Goal: Information Seeking & Learning: Understand process/instructions

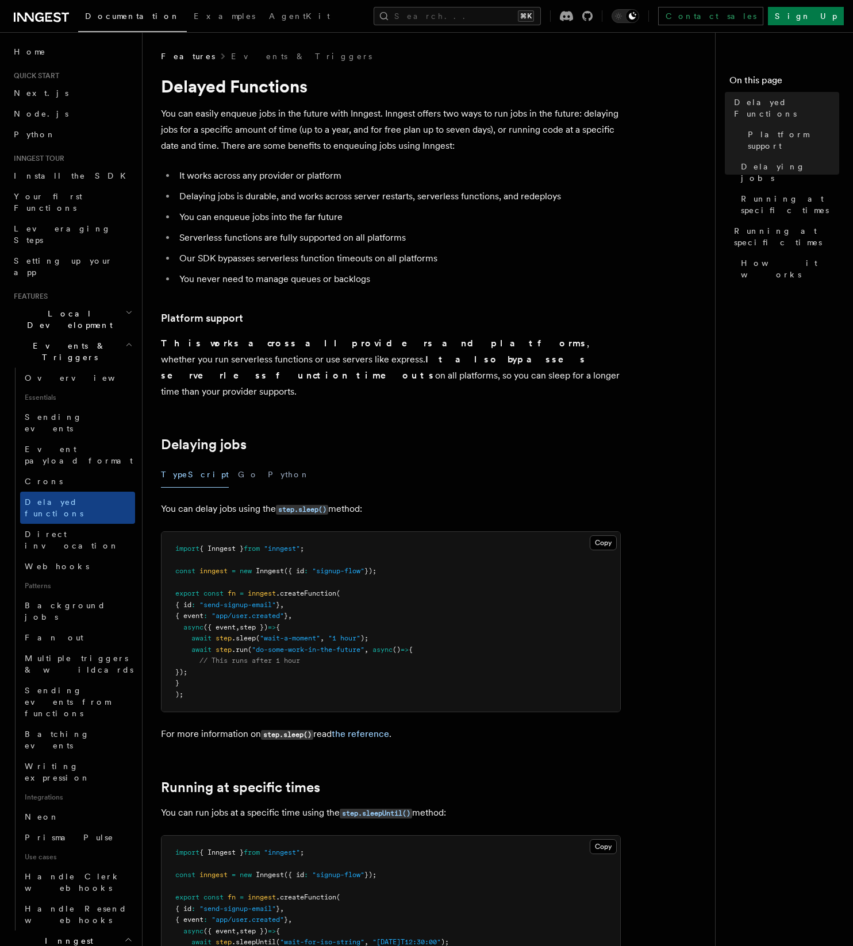
scroll to position [130, 0]
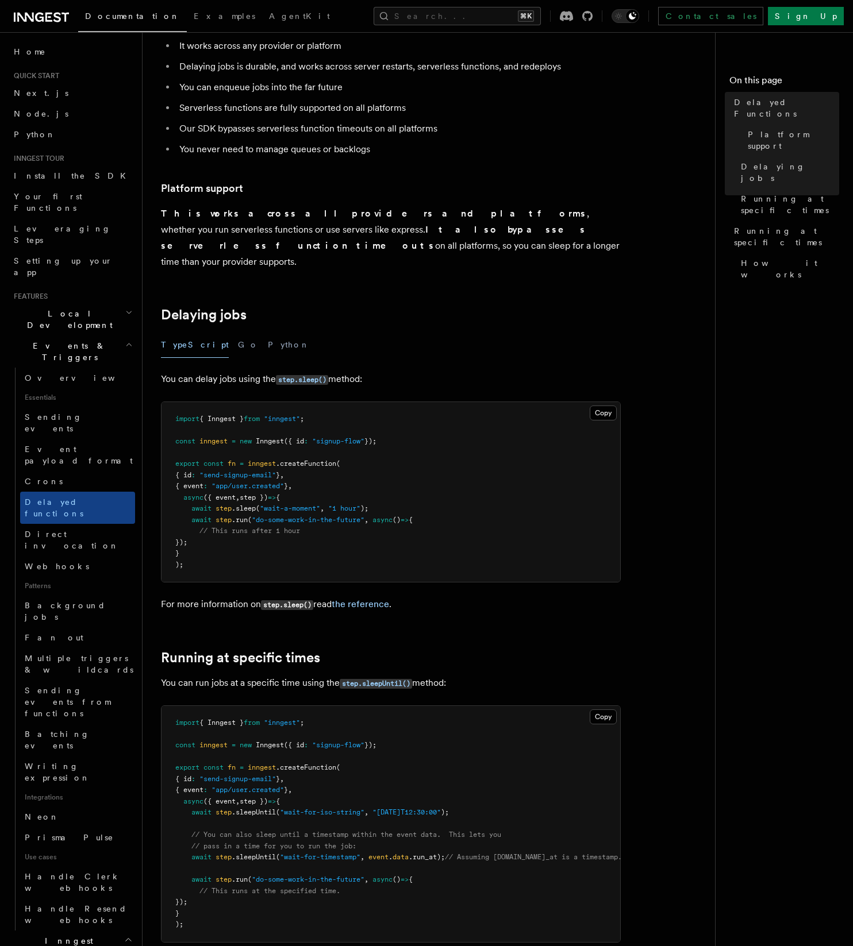
click at [386, 538] on pre "import { Inngest } from "inngest" ; const inngest = new Inngest ({ id : "signup…" at bounding box center [390, 492] width 459 height 180
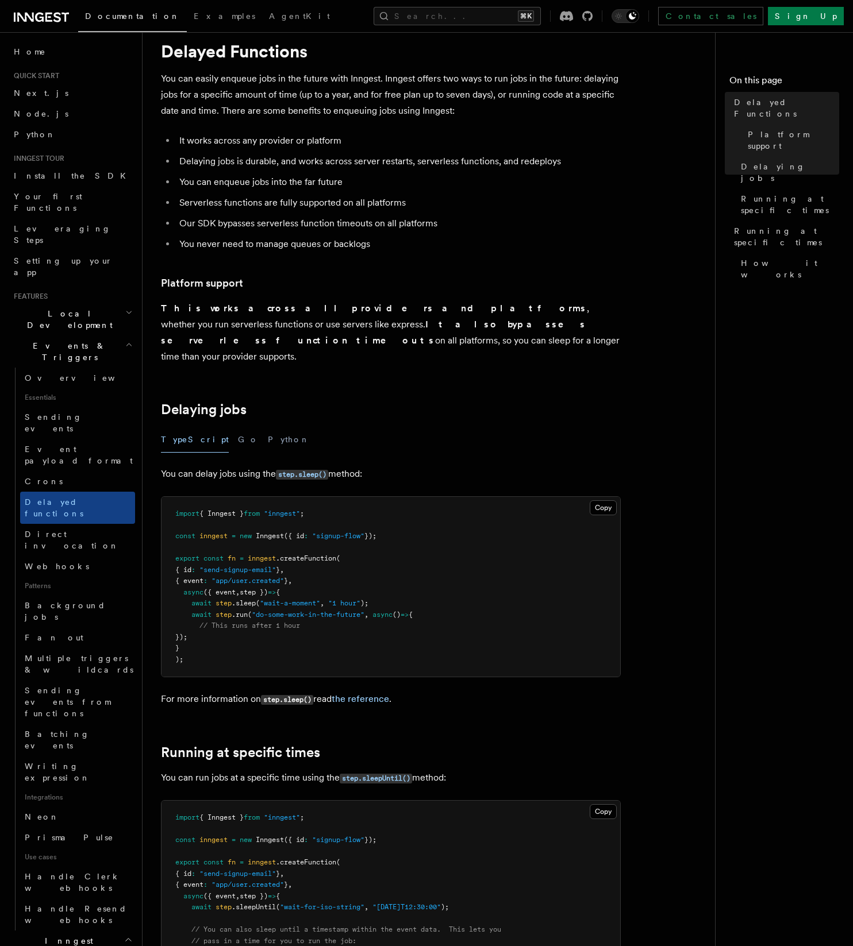
scroll to position [0, 0]
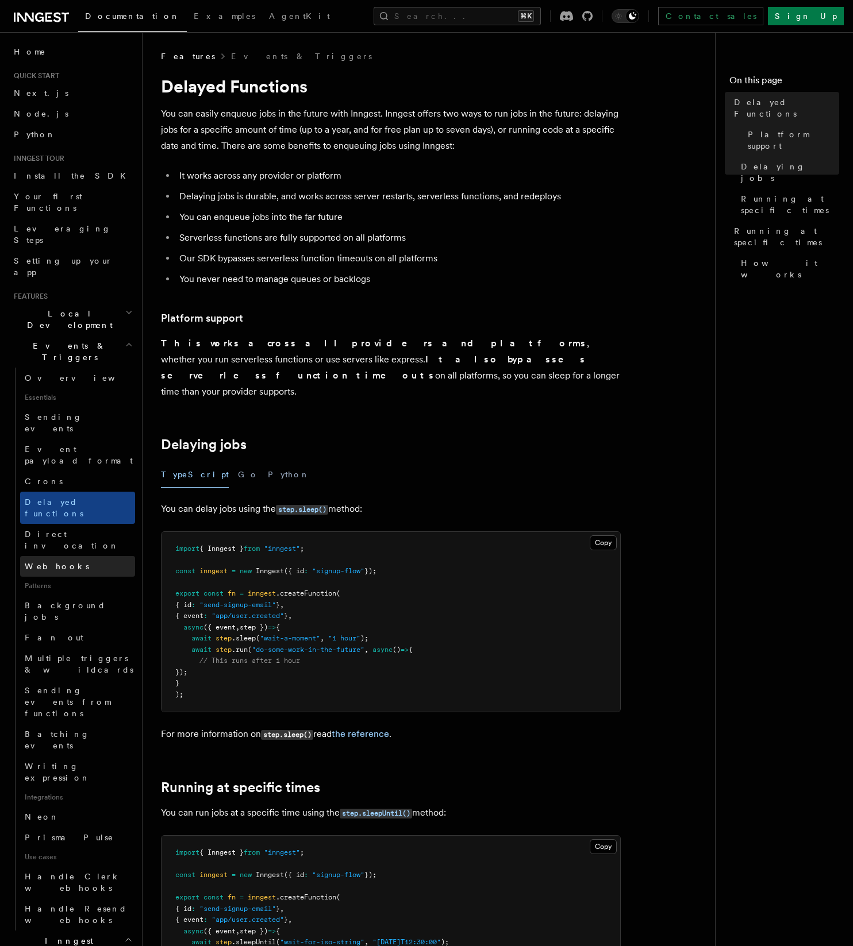
click at [84, 556] on link "Webhooks" at bounding box center [77, 566] width 115 height 21
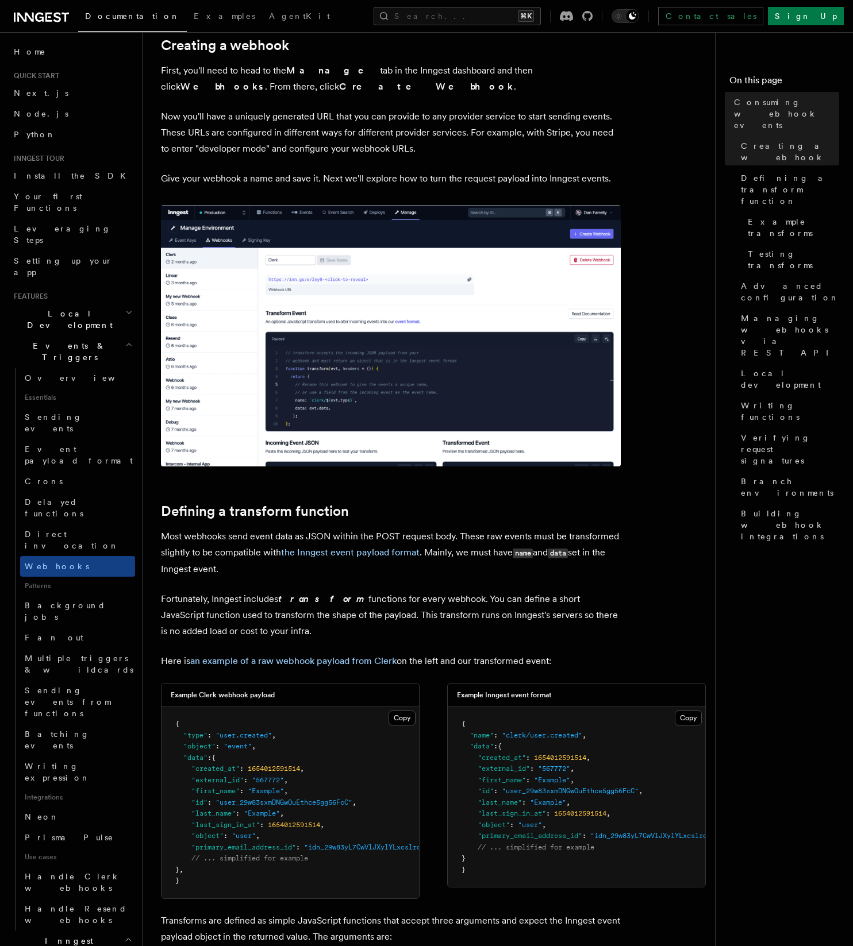
scroll to position [341, 0]
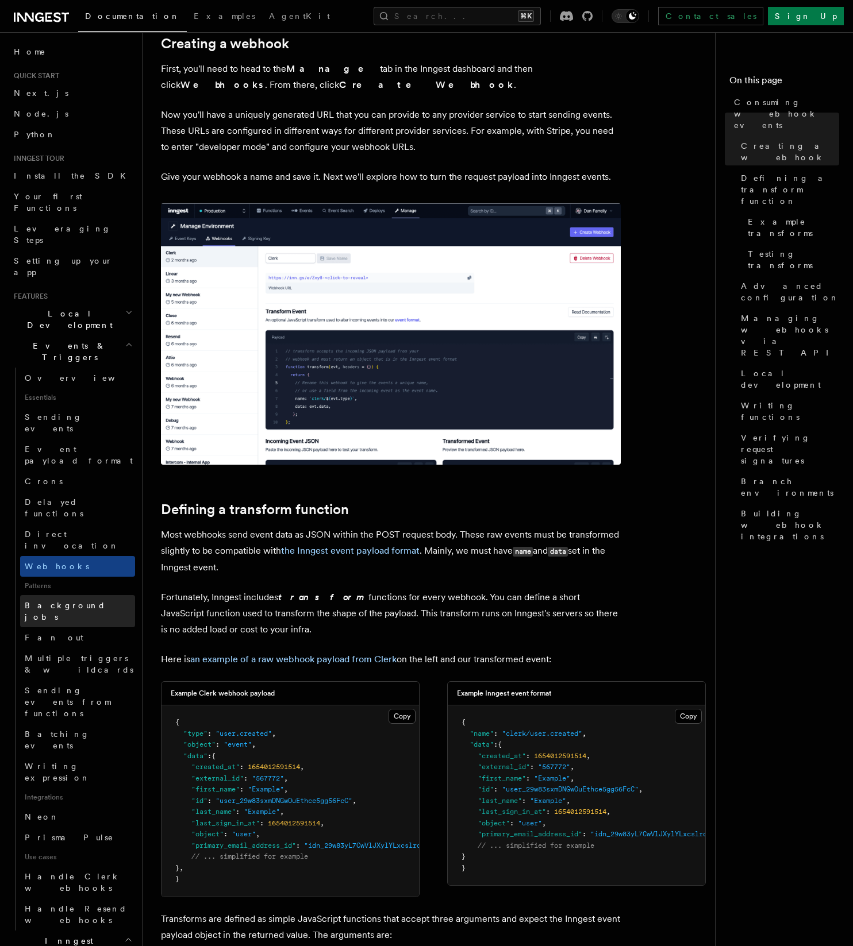
click at [106, 595] on link "Background jobs" at bounding box center [77, 611] width 115 height 32
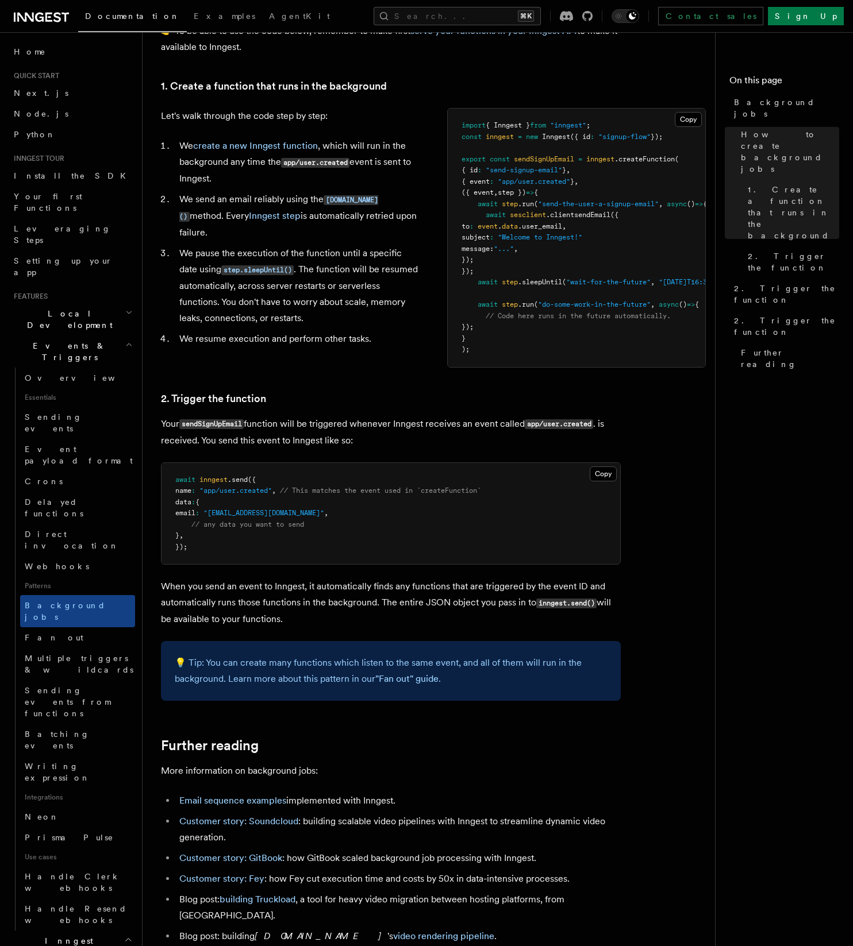
scroll to position [395, 0]
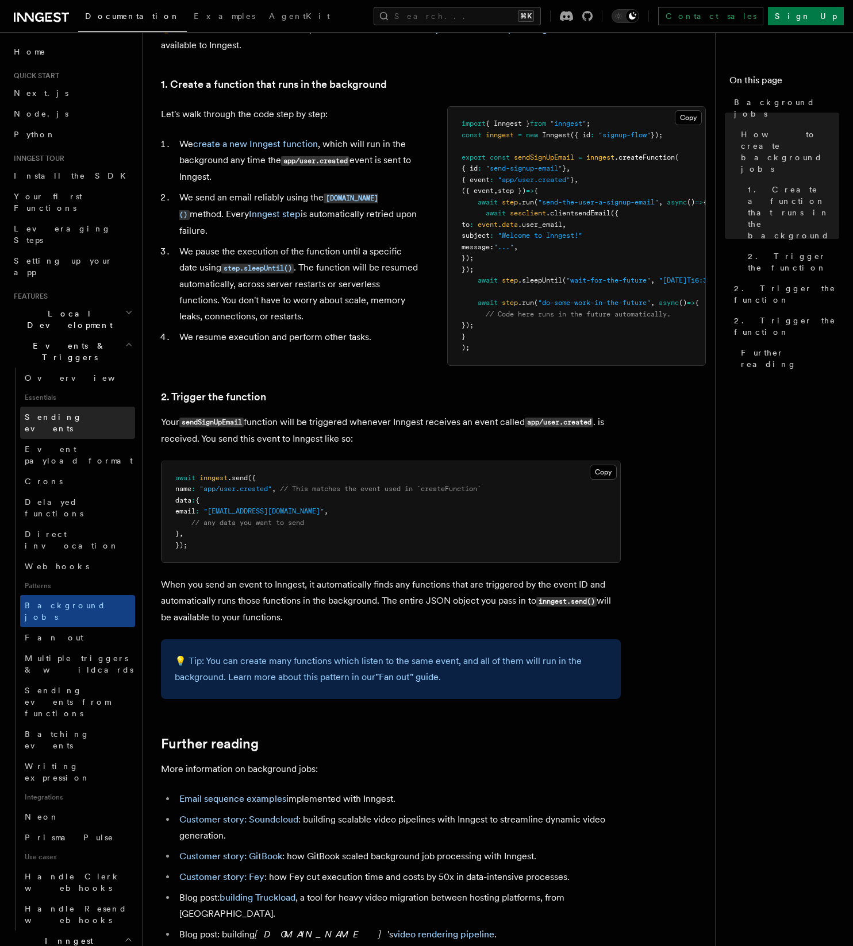
click at [92, 407] on link "Sending events" at bounding box center [77, 423] width 115 height 32
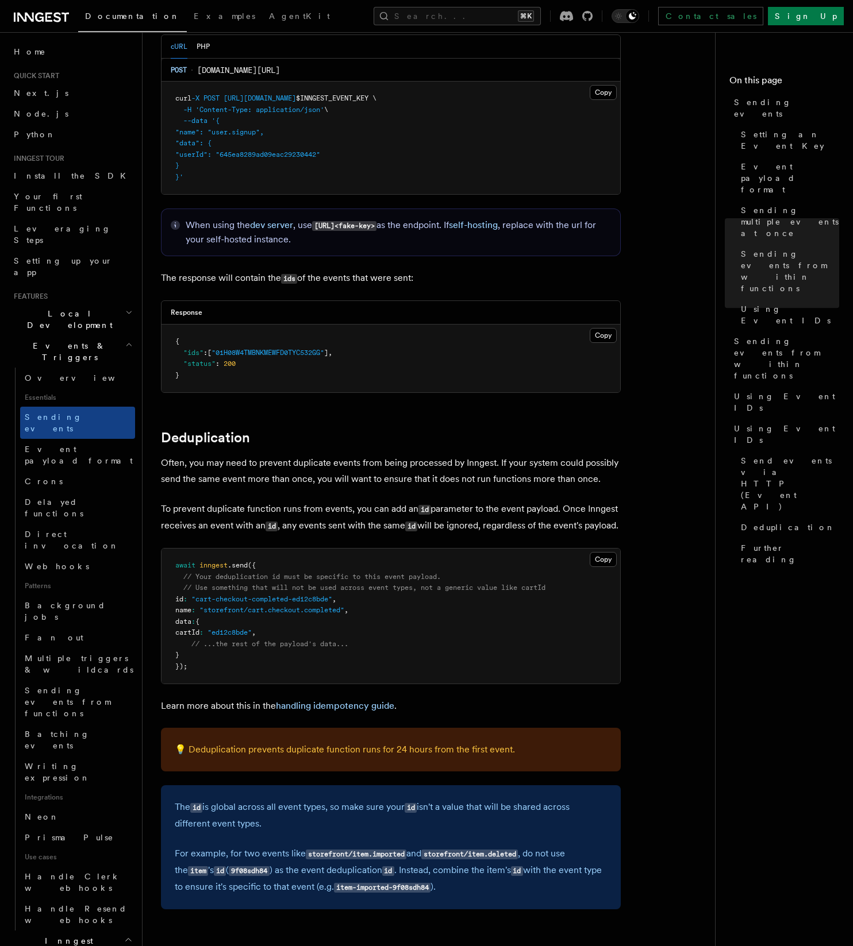
scroll to position [2739, 0]
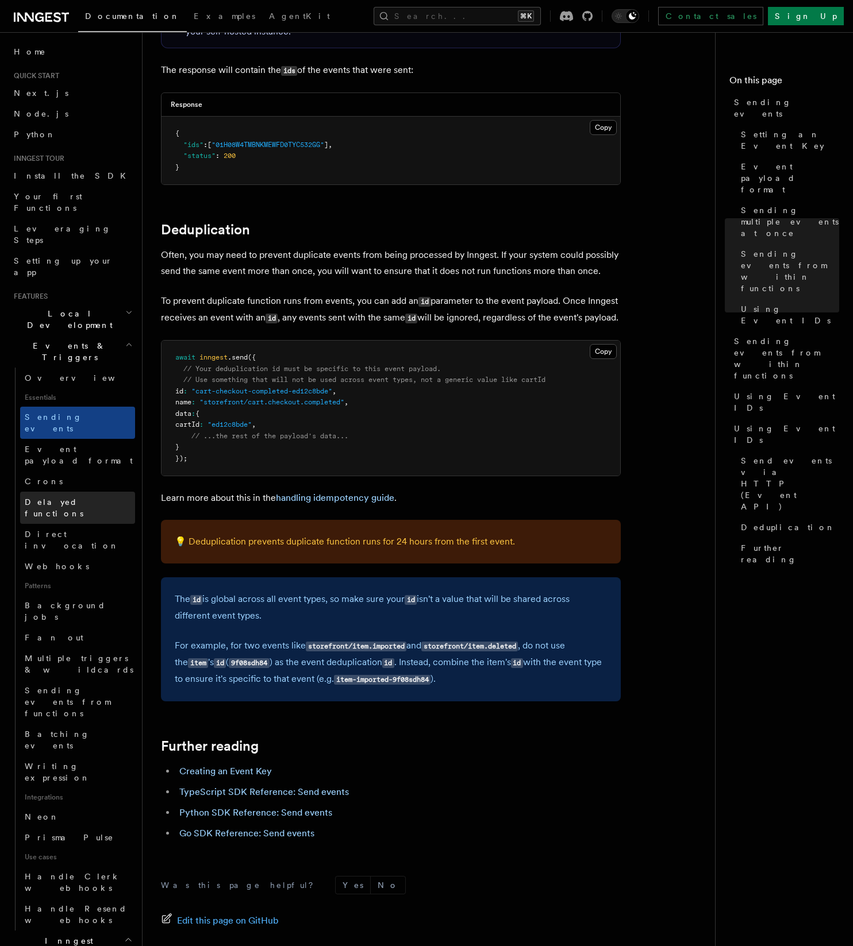
click at [82, 498] on span "Delayed functions" at bounding box center [54, 508] width 59 height 21
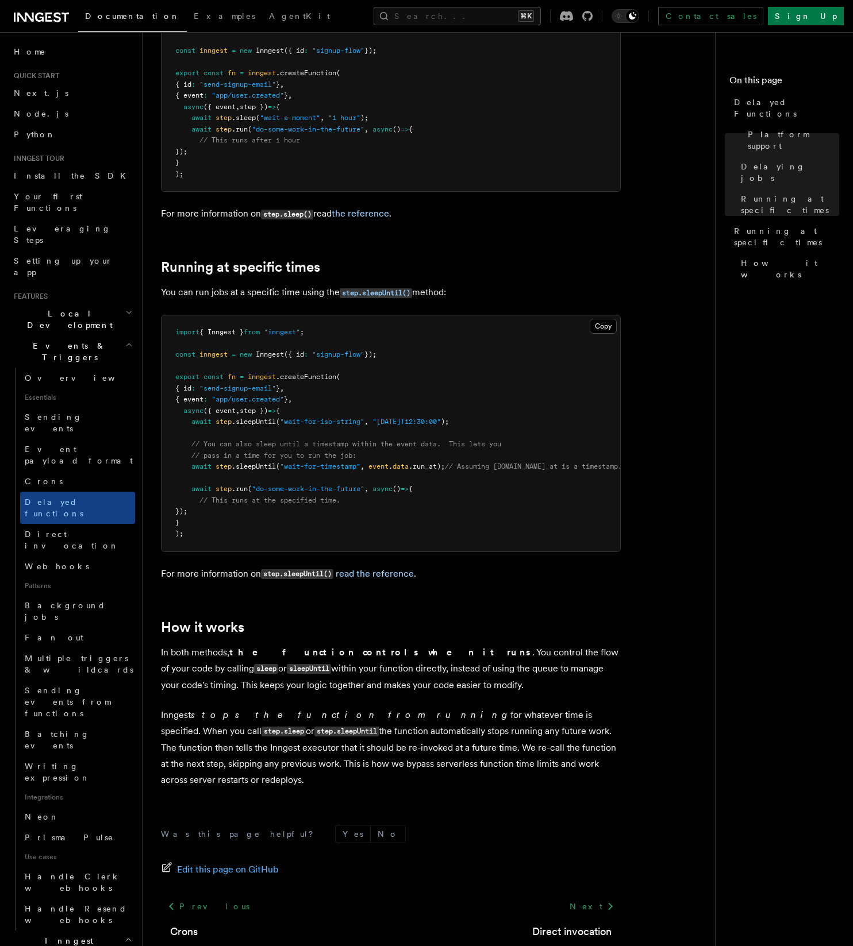
scroll to position [561, 0]
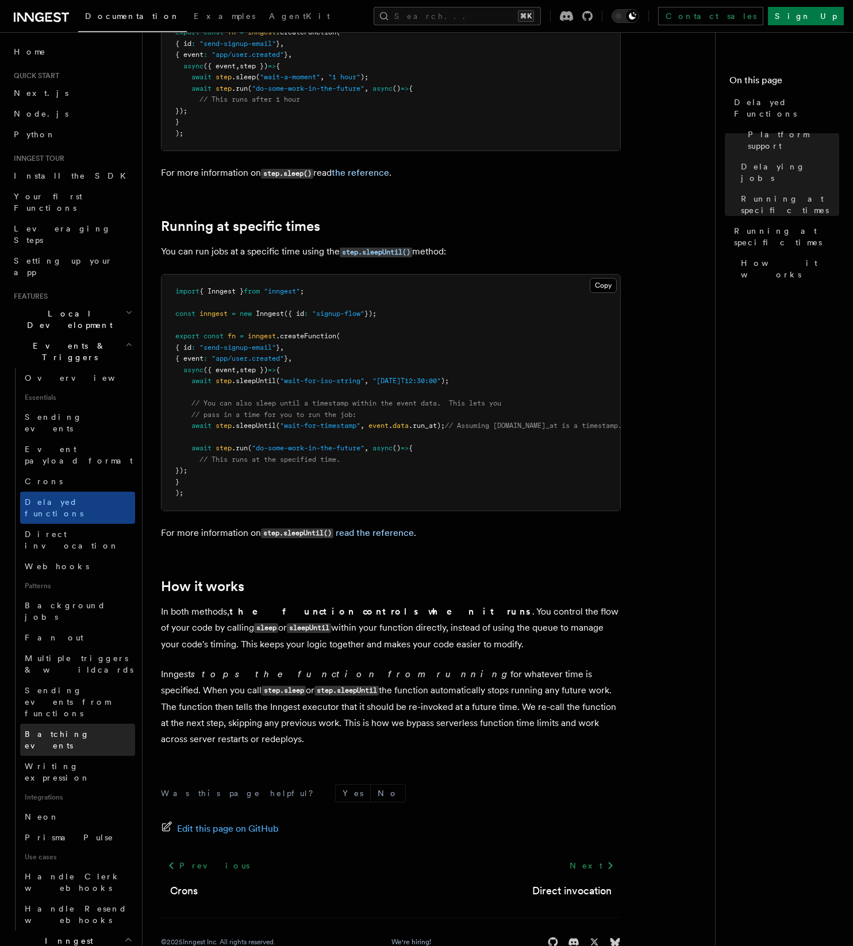
click at [97, 724] on link "Batching events" at bounding box center [77, 740] width 115 height 32
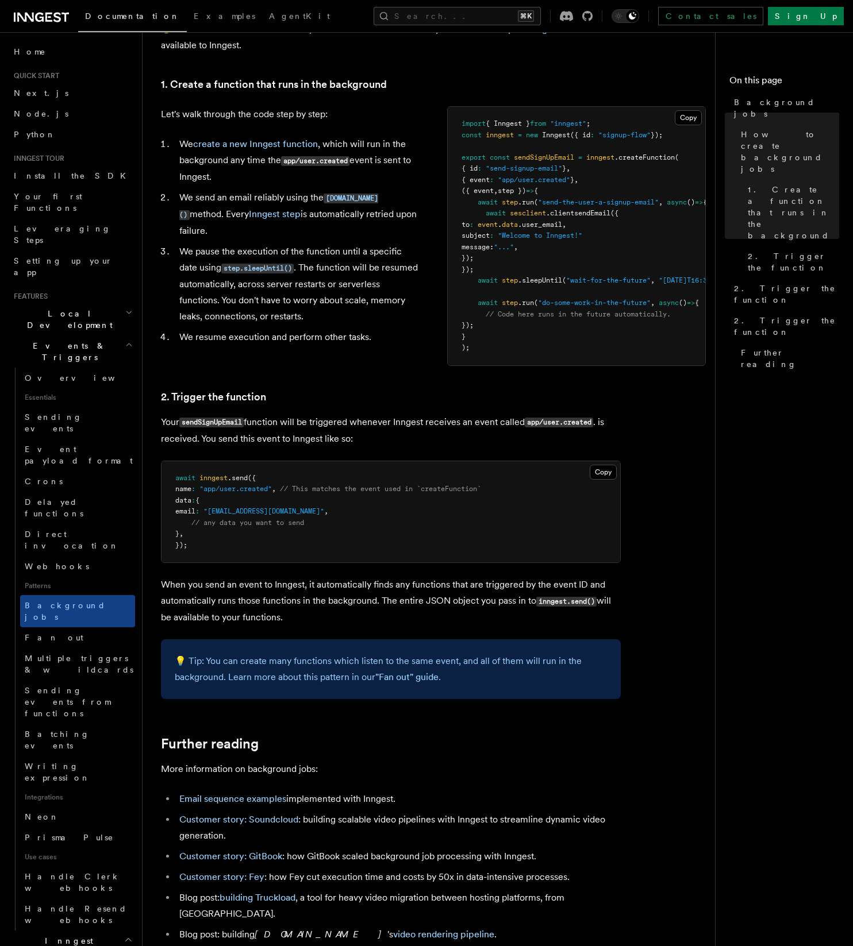
scroll to position [341, 0]
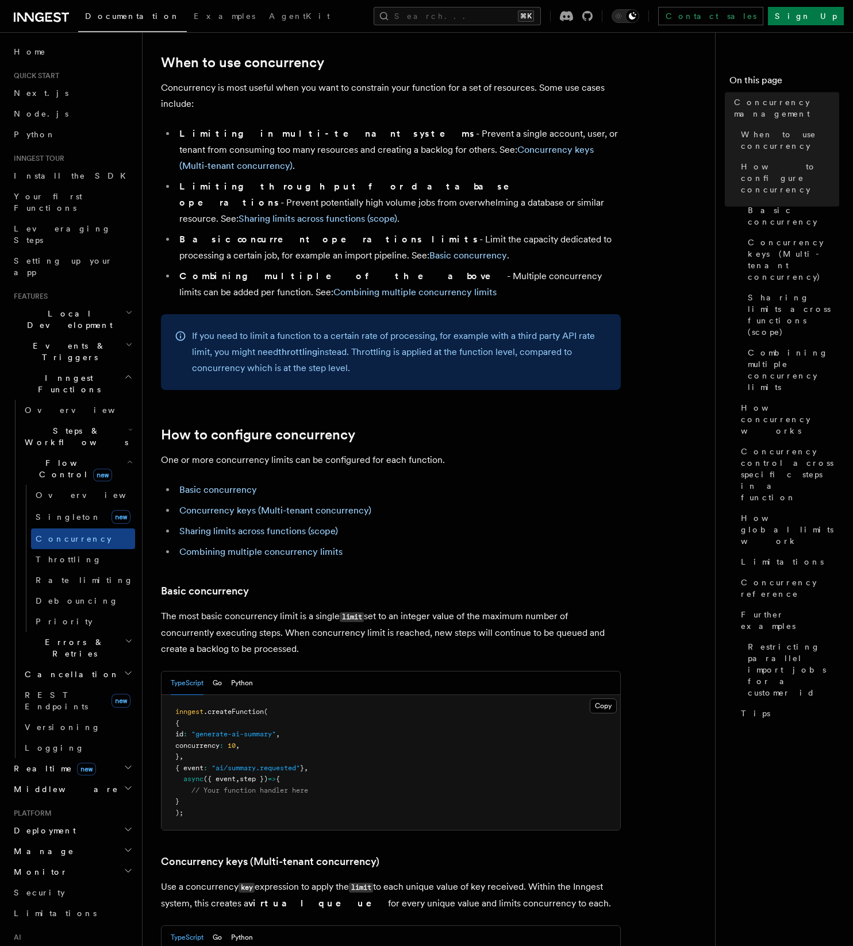
scroll to position [362, 0]
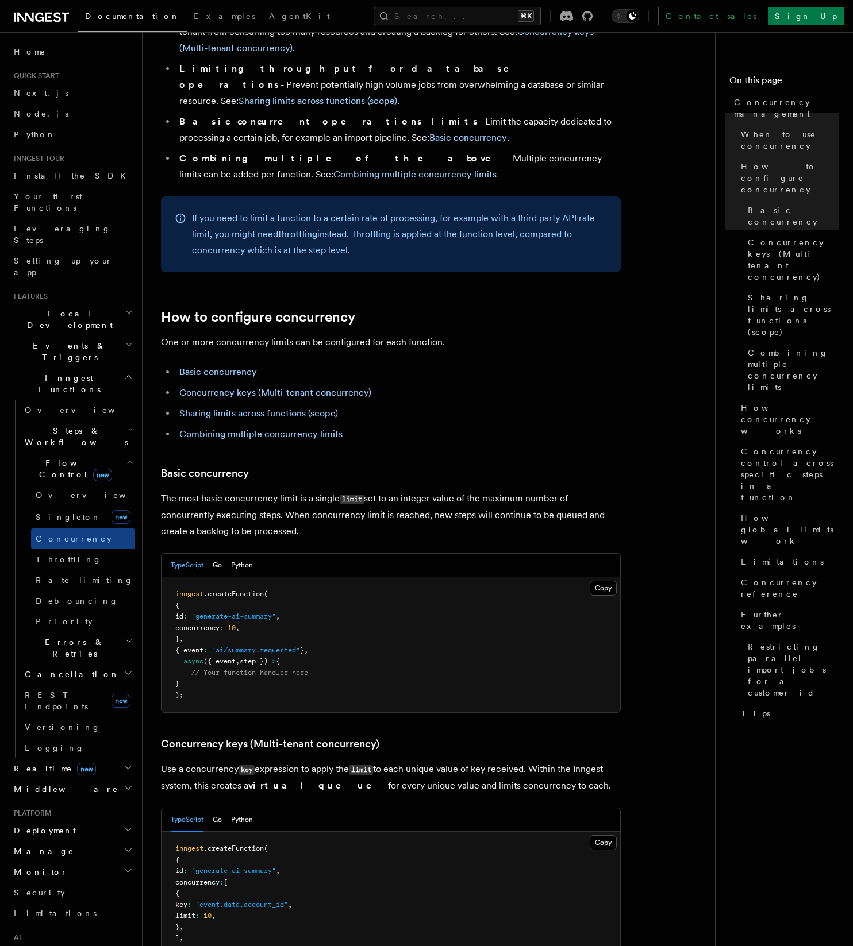
click at [440, 491] on p "The most basic concurrency limit is a single limit set to an integer value of t…" at bounding box center [391, 515] width 460 height 49
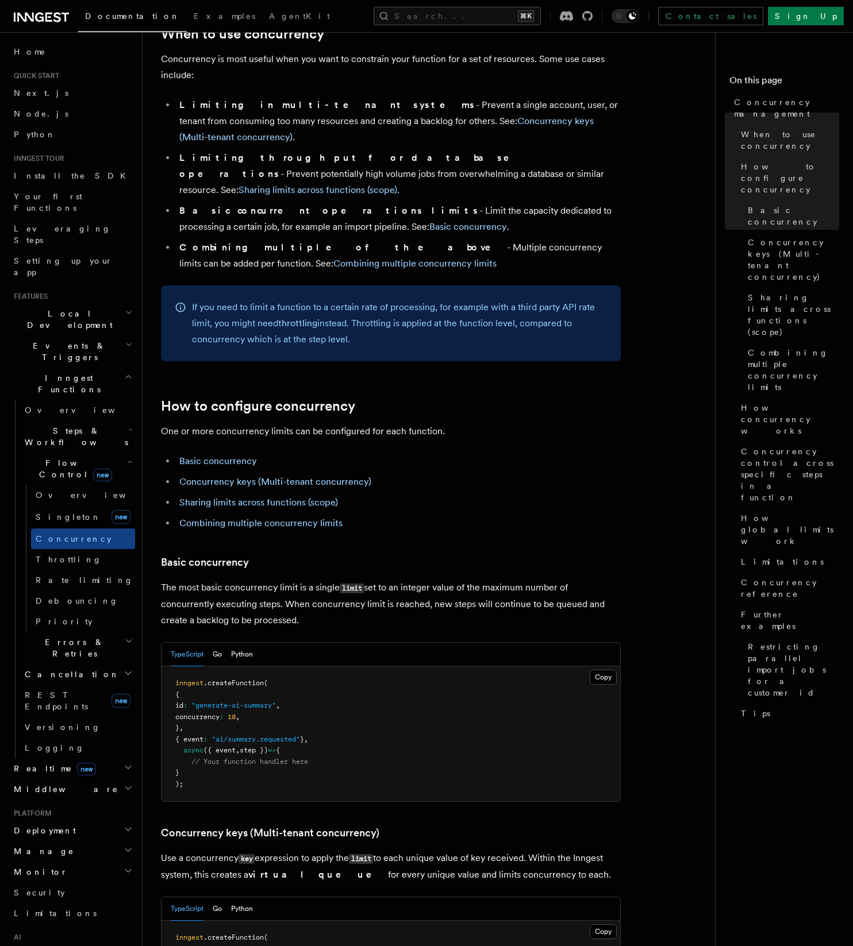
scroll to position [272, 0]
click at [511, 496] on li "Sharing limits across functions (scope)" at bounding box center [398, 504] width 445 height 16
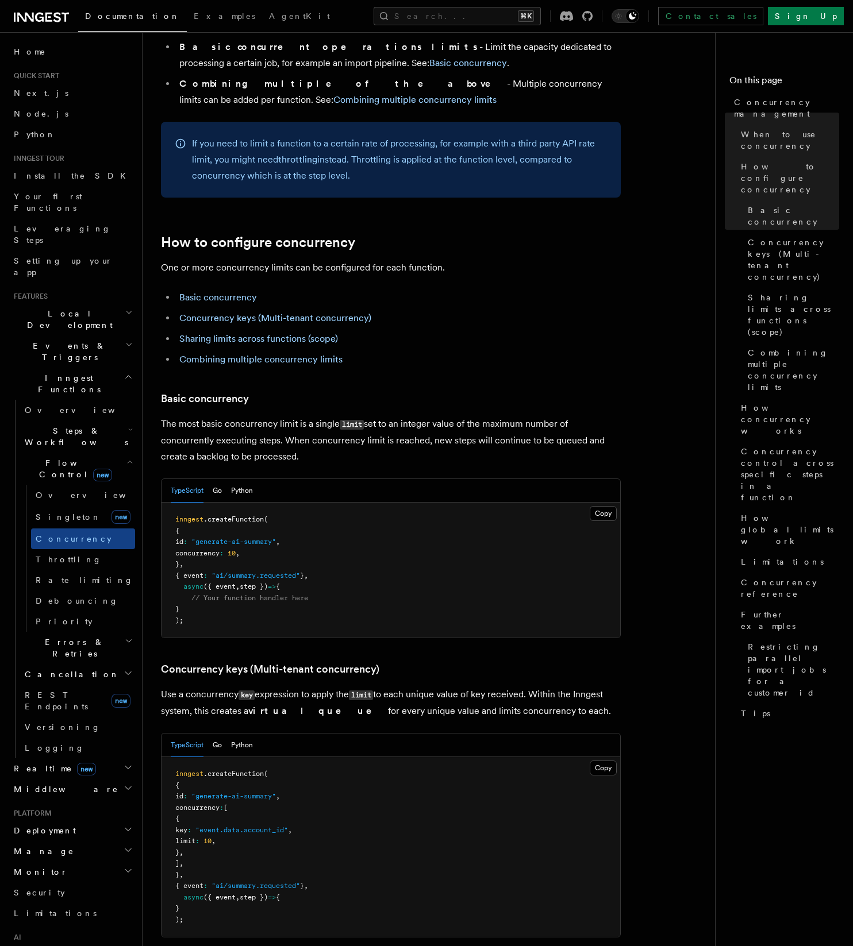
scroll to position [438, 0]
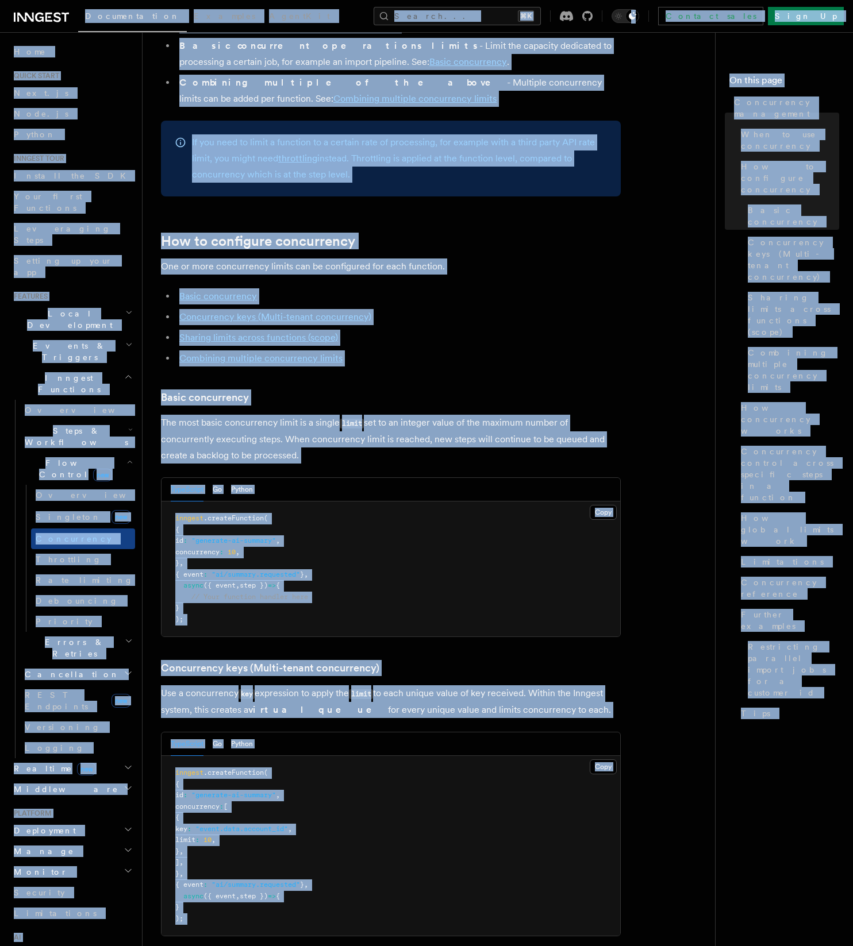
click at [433, 544] on pre "inngest .createFunction ( { id : "generate-ai-summary" , concurrency : 10 , } ,…" at bounding box center [390, 569] width 459 height 135
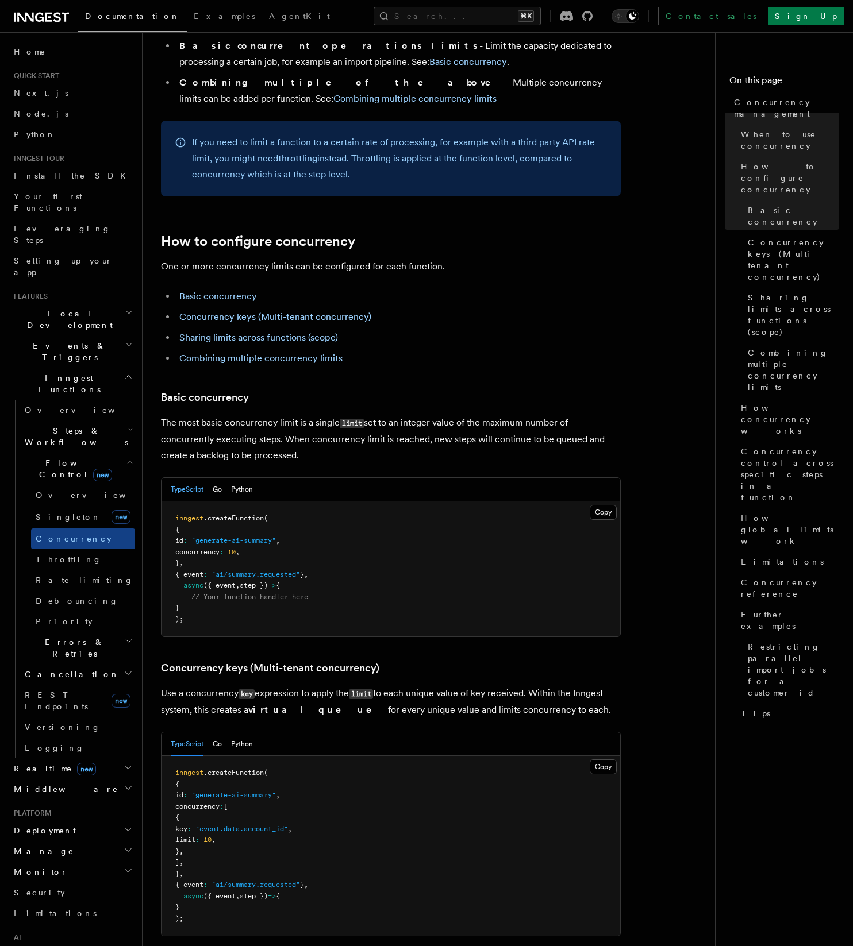
scroll to position [0, 0]
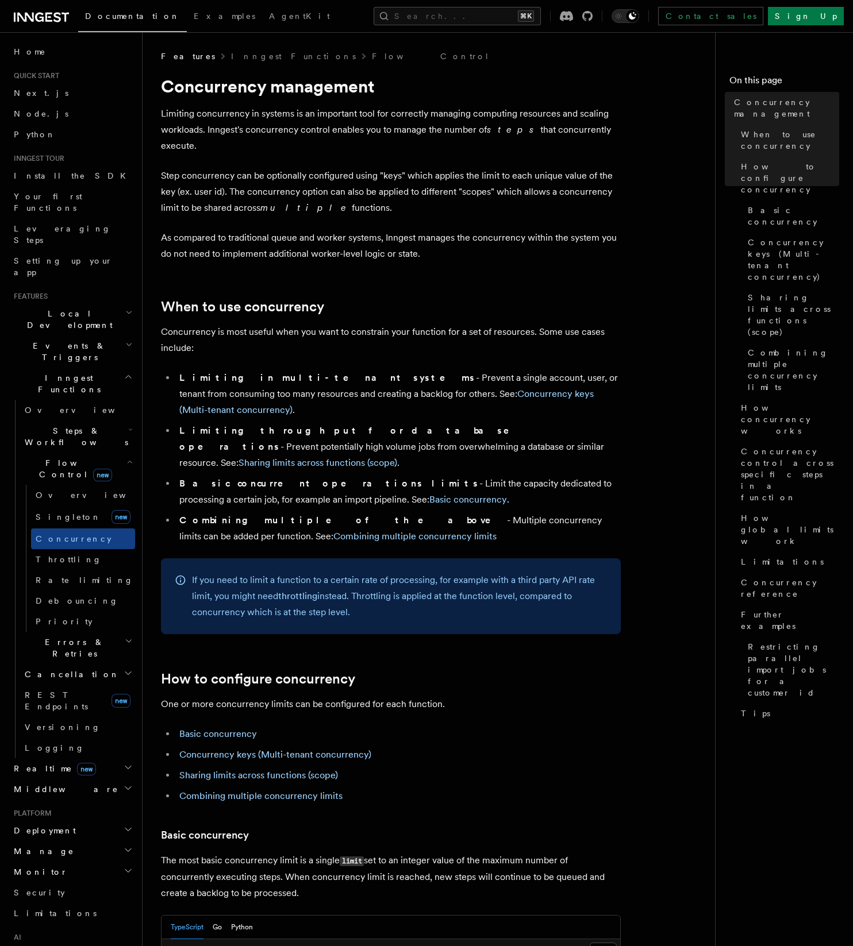
click at [379, 299] on h2 "When to use concurrency" at bounding box center [391, 307] width 460 height 16
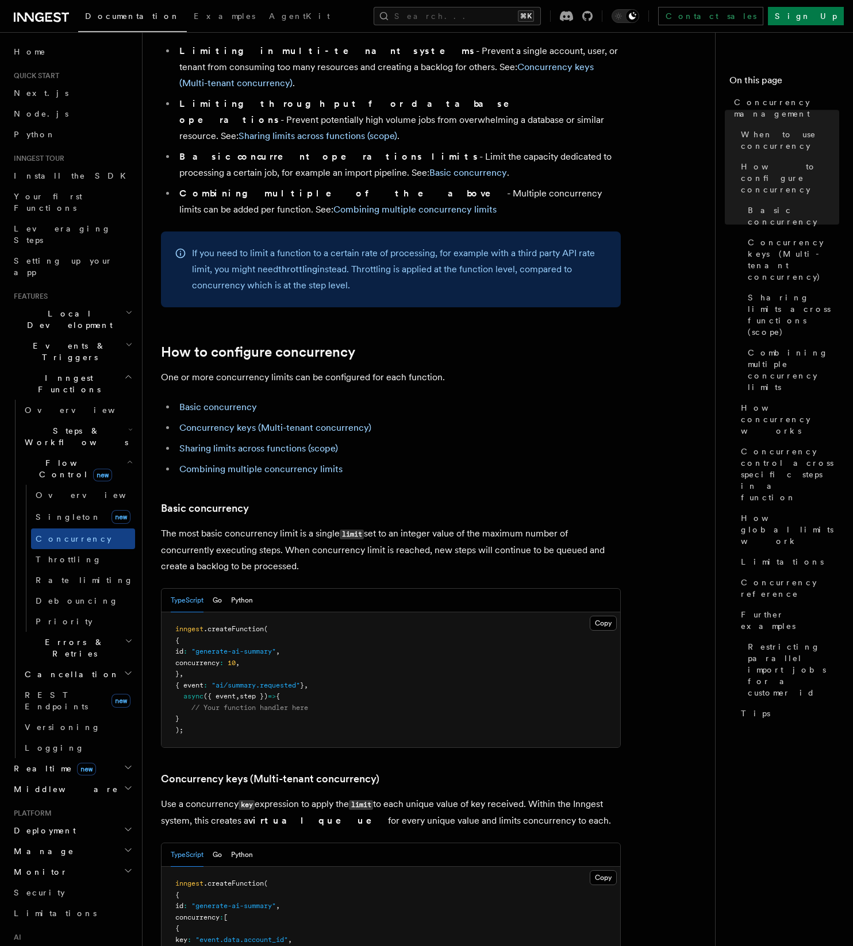
scroll to position [326, 0]
click at [406, 683] on pre "inngest .createFunction ( { id : "generate-ai-summary" , concurrency : 10 , } ,…" at bounding box center [390, 680] width 459 height 135
click at [51, 555] on span "Throttling" at bounding box center [69, 559] width 66 height 9
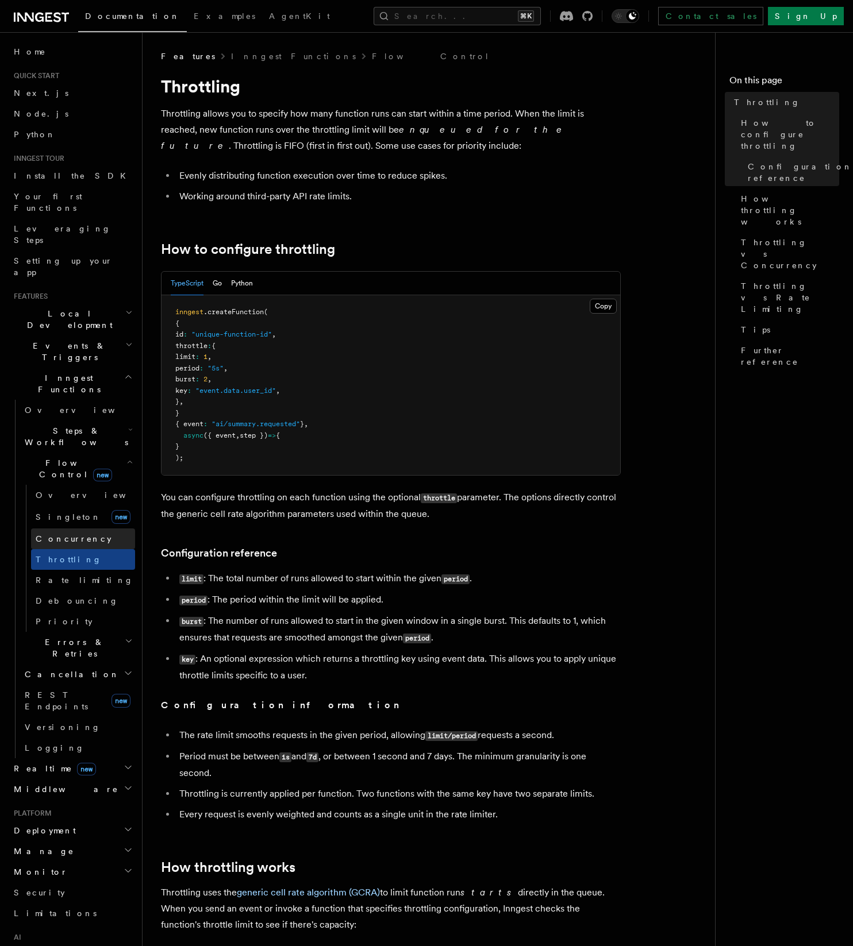
click at [68, 534] on span "Concurrency" at bounding box center [74, 538] width 76 height 9
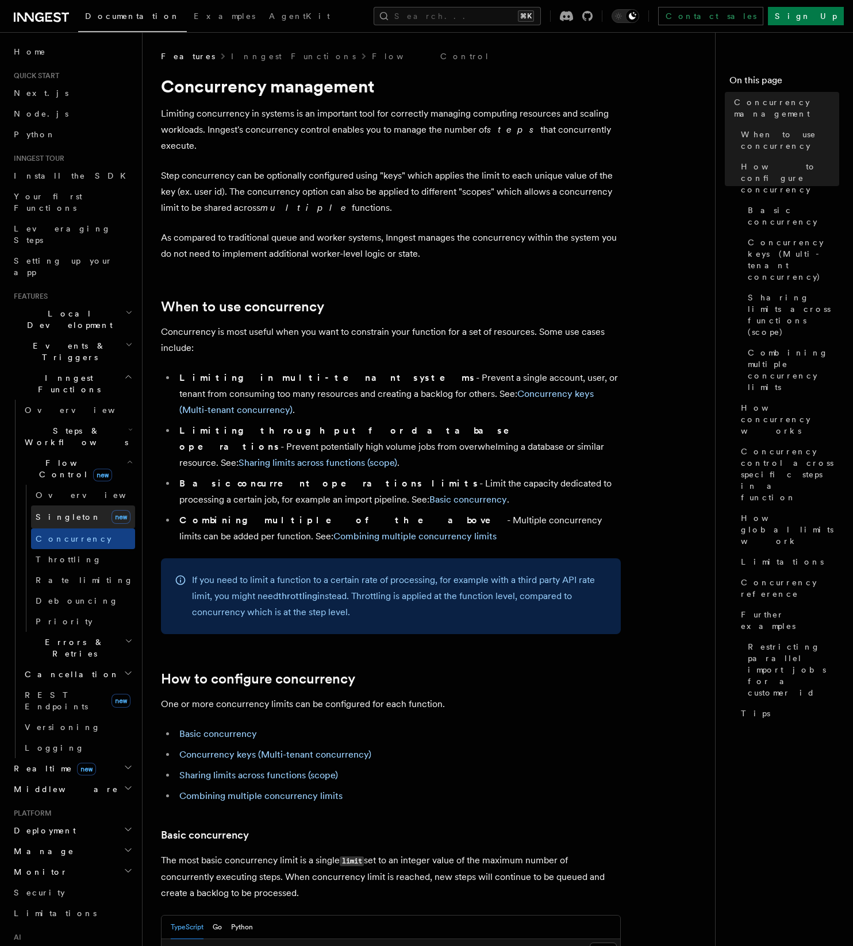
click at [92, 506] on link "Singleton new" at bounding box center [83, 517] width 104 height 23
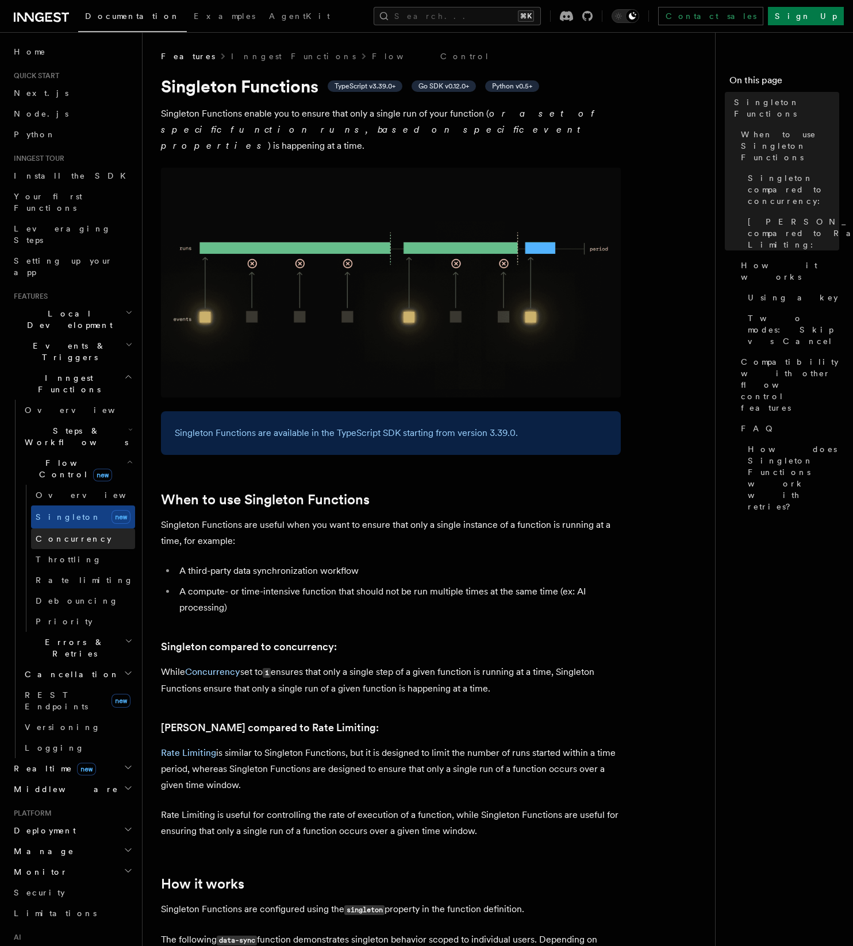
click at [76, 534] on span "Concurrency" at bounding box center [74, 538] width 76 height 9
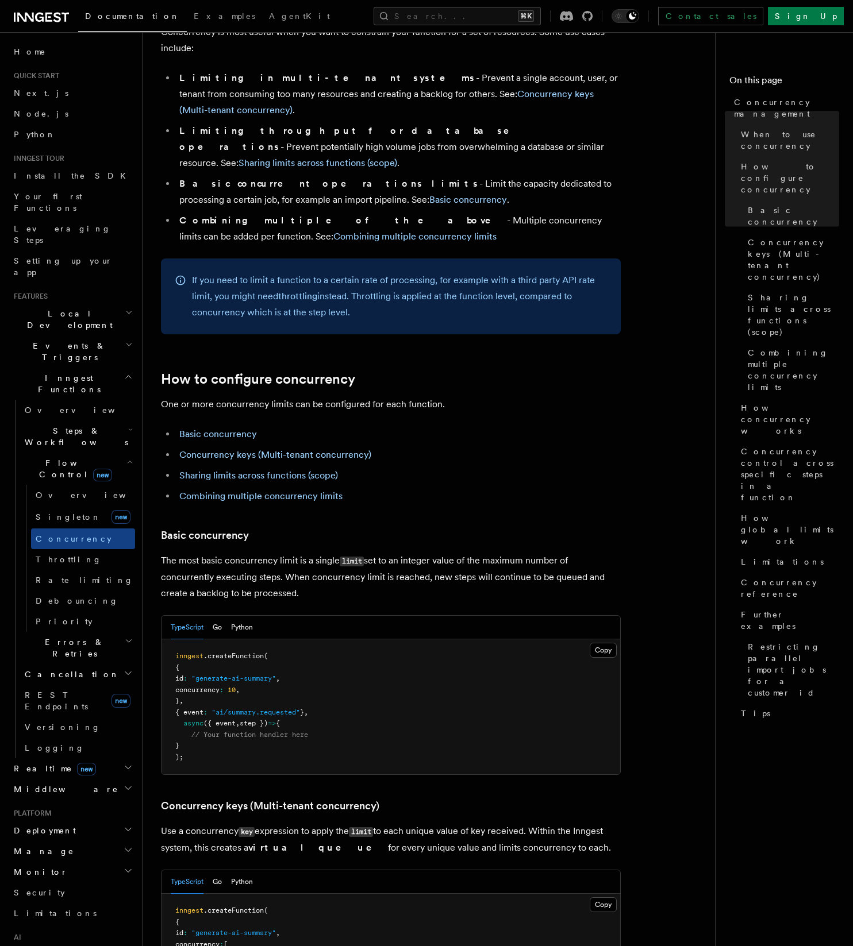
scroll to position [298, 0]
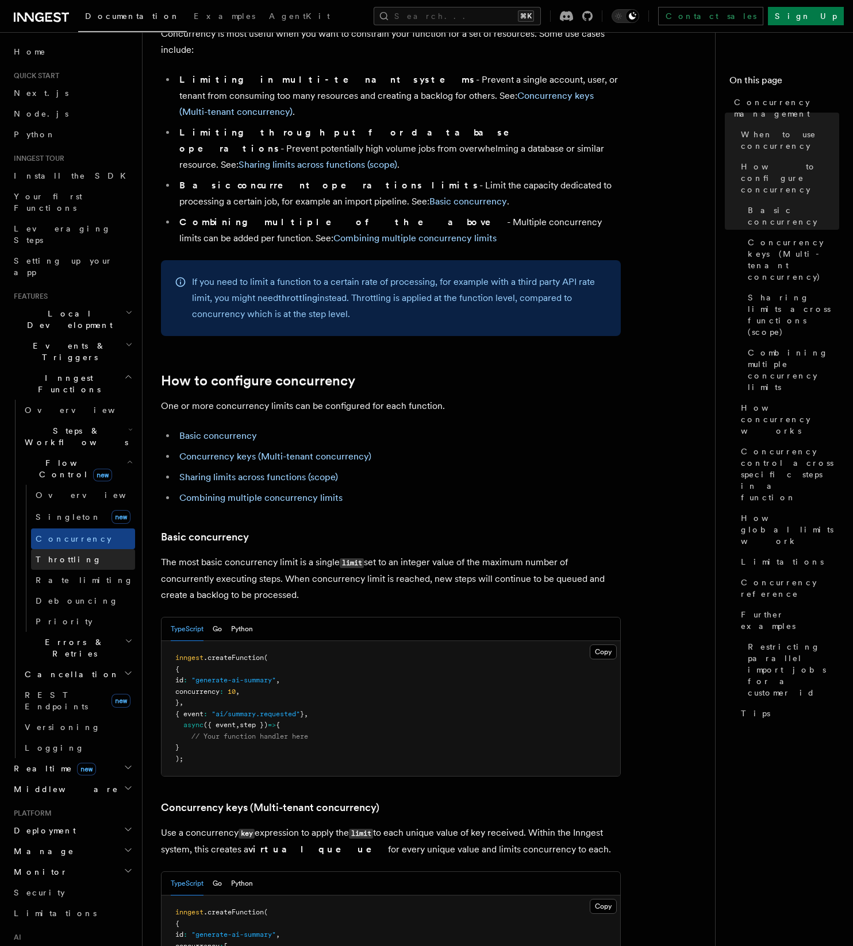
click at [97, 549] on link "Throttling" at bounding box center [83, 559] width 104 height 21
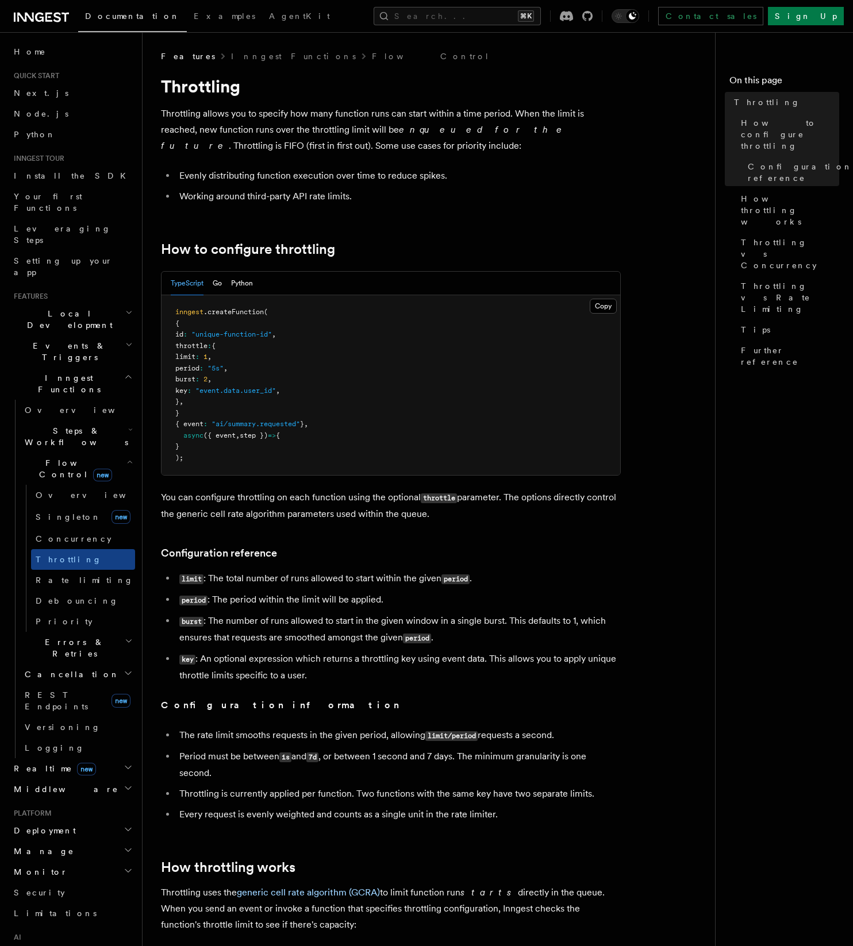
click at [329, 220] on article "Features Inngest Functions Flow Control Throttling Throttling allows you to spe…" at bounding box center [433, 929] width 545 height 1757
click at [99, 570] on link "Rate limiting" at bounding box center [83, 580] width 104 height 21
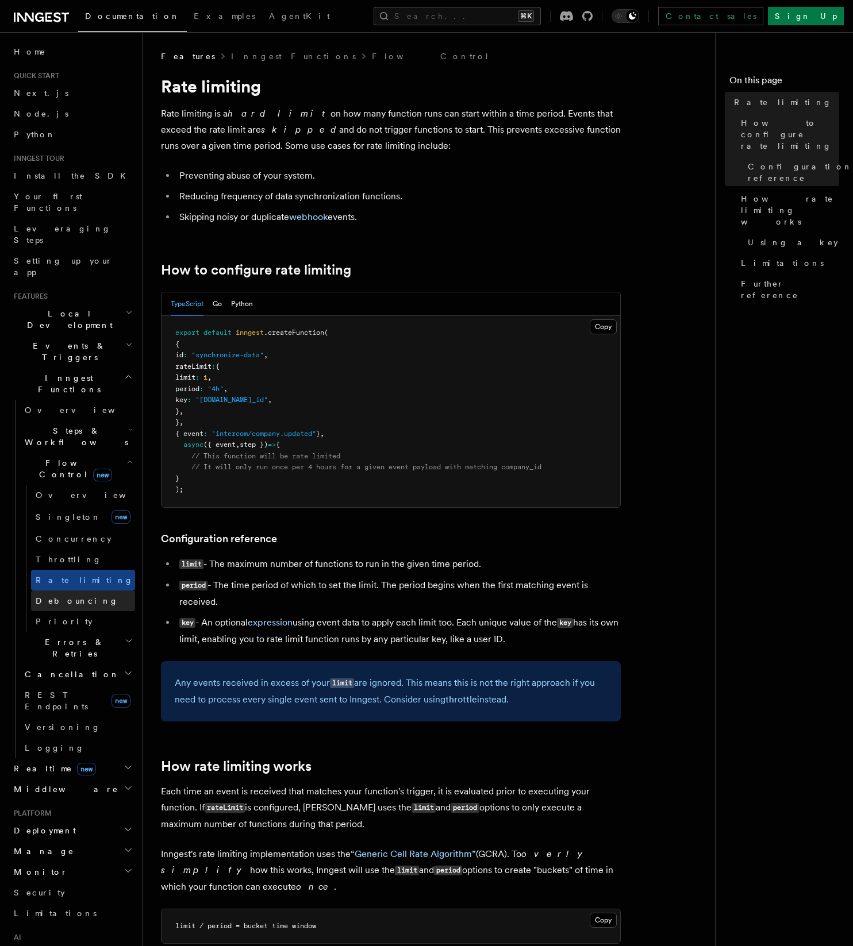
click at [99, 591] on link "Debouncing" at bounding box center [83, 601] width 104 height 21
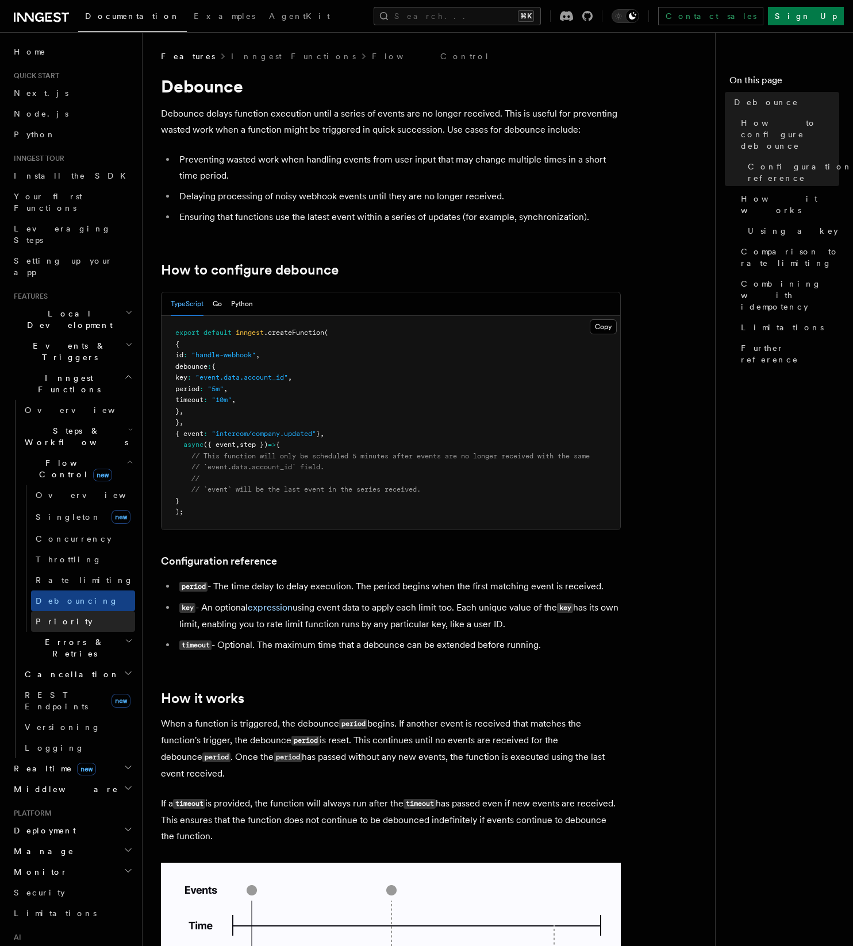
click at [95, 611] on link "Priority" at bounding box center [83, 621] width 104 height 21
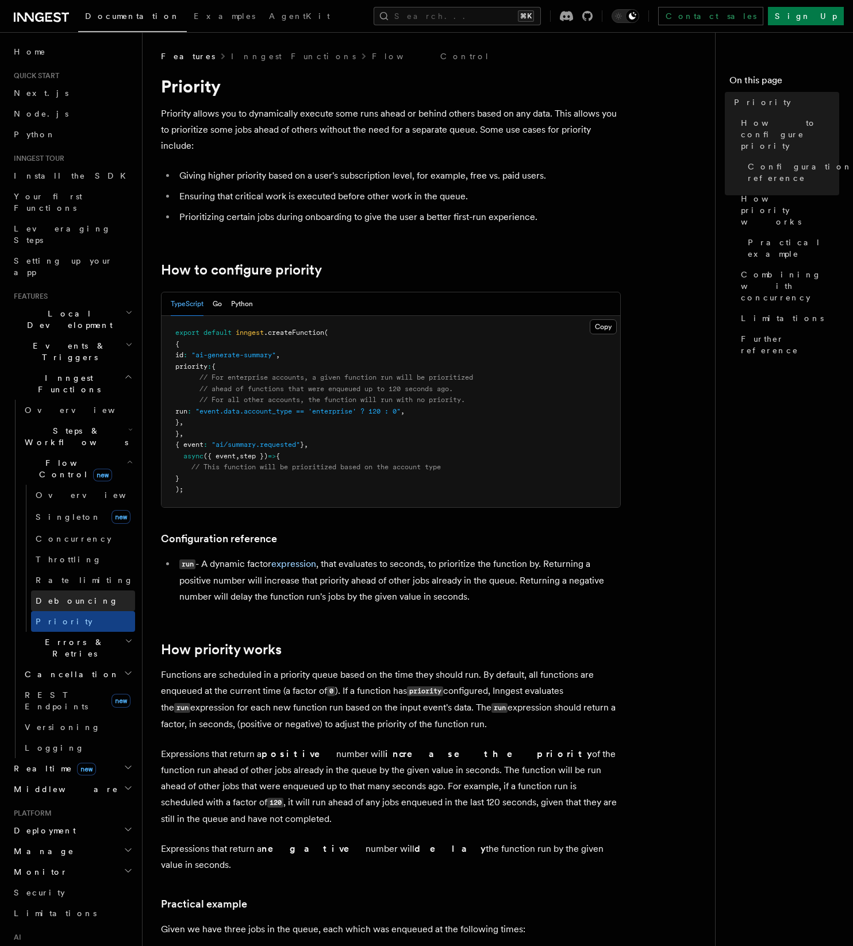
click at [93, 591] on link "Debouncing" at bounding box center [83, 601] width 104 height 21
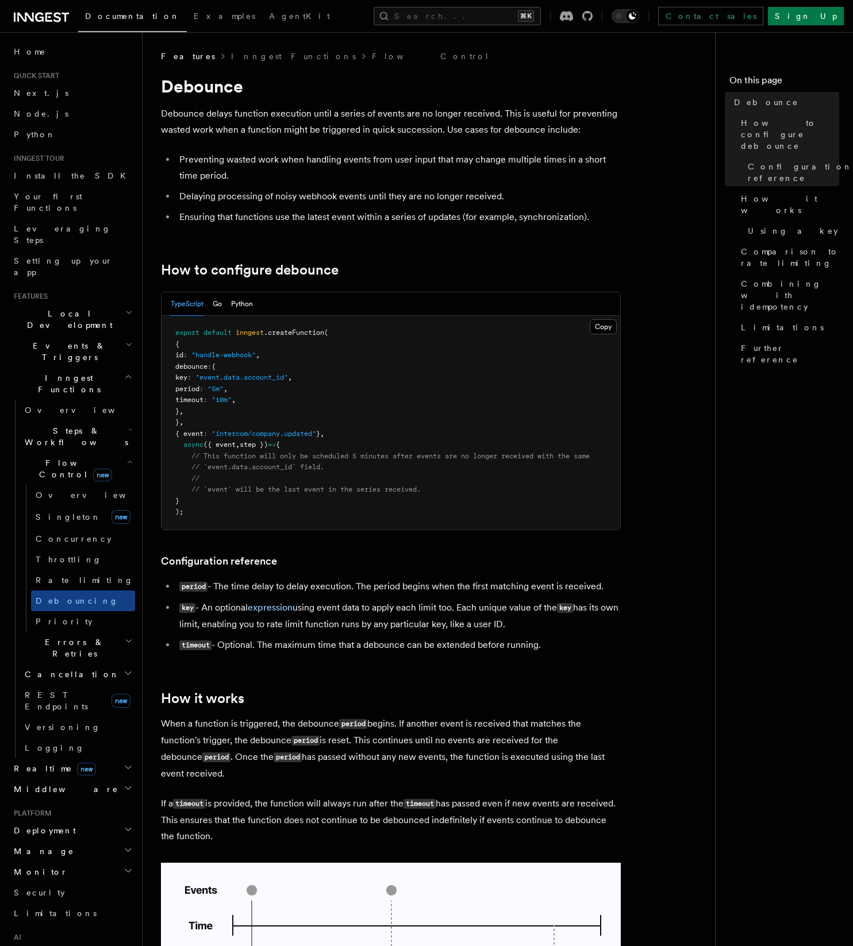
click at [366, 175] on li "Preventing wasted work when handling events from user input that may change mul…" at bounding box center [398, 168] width 445 height 32
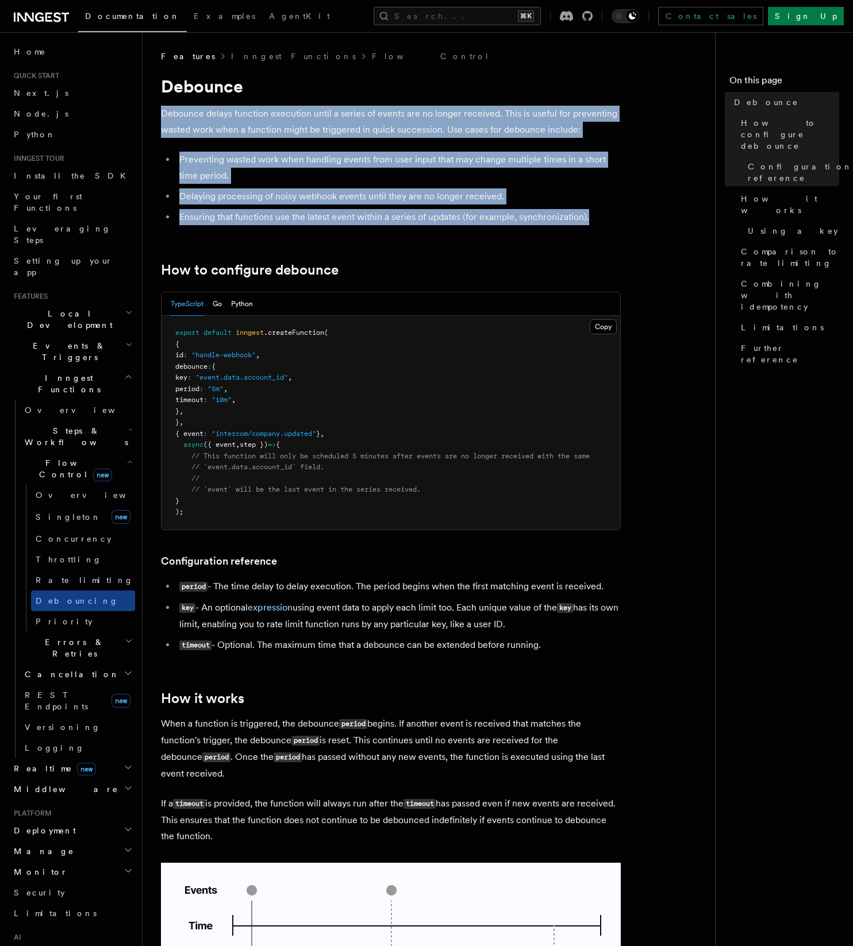
drag, startPoint x: 593, startPoint y: 221, endPoint x: 153, endPoint y: 111, distance: 453.1
click at [153, 111] on div "Features Inngest Functions Flow Control Debounce Debounce delays function execu…" at bounding box center [451, 904] width 618 height 1809
copy article "Debounce delays function execution until a series of events are no longer recei…"
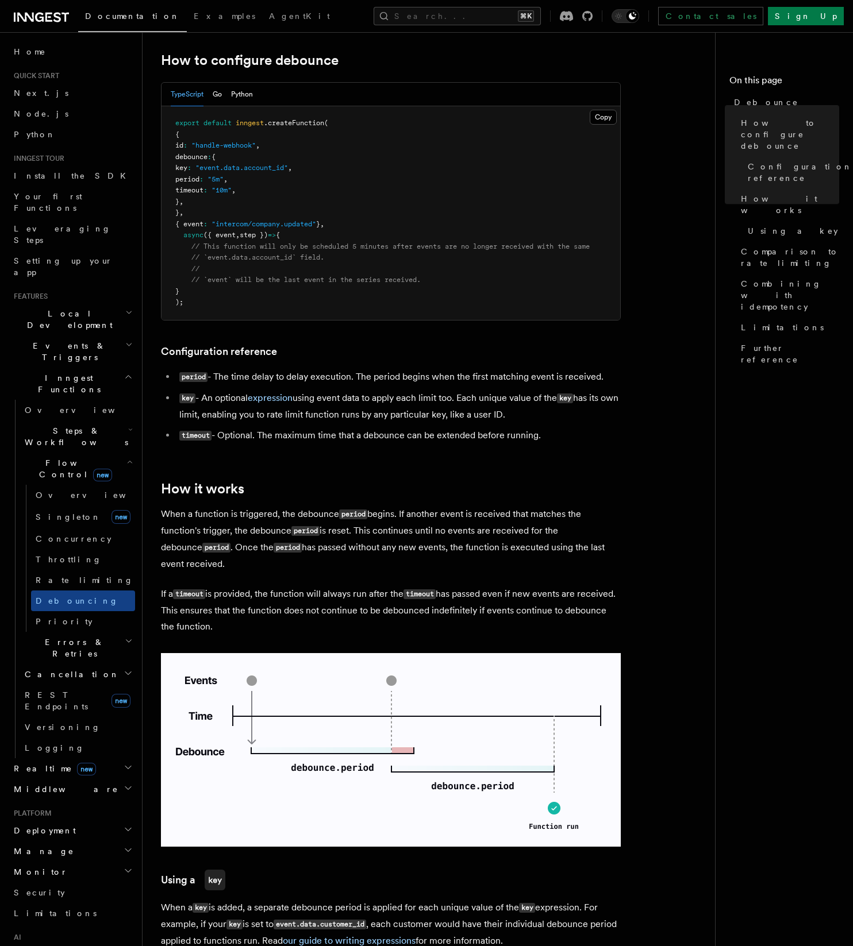
scroll to position [209, 0]
click at [61, 576] on span "Rate limiting" at bounding box center [85, 580] width 98 height 9
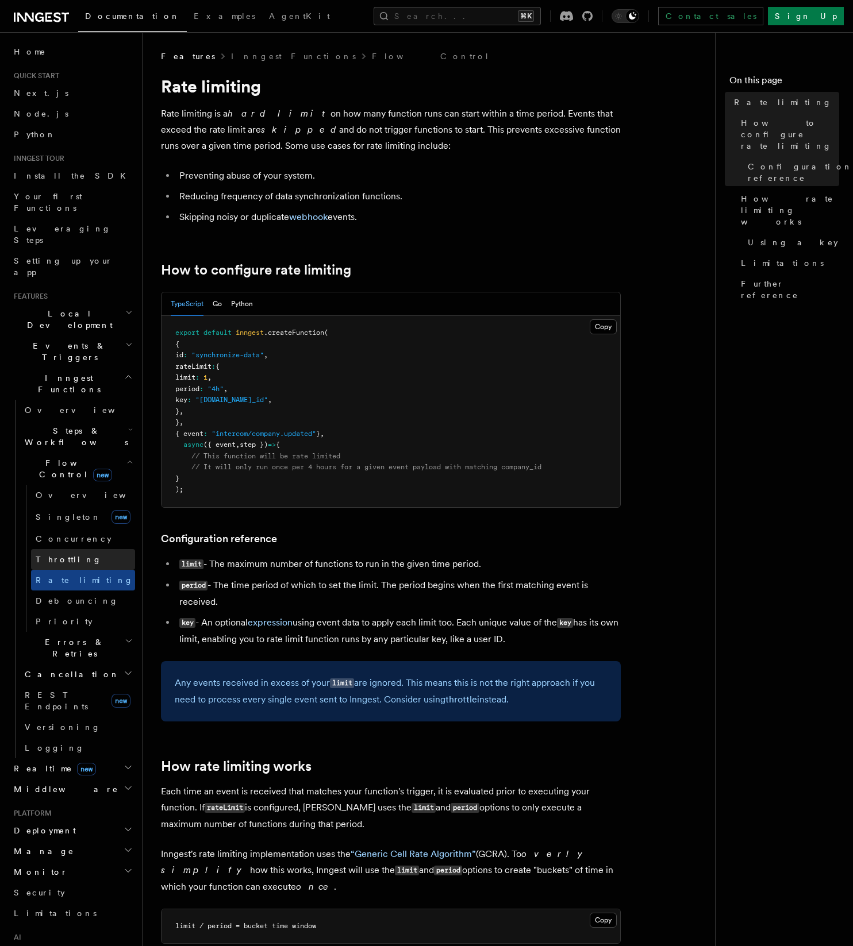
click at [52, 555] on span "Throttling" at bounding box center [69, 559] width 66 height 9
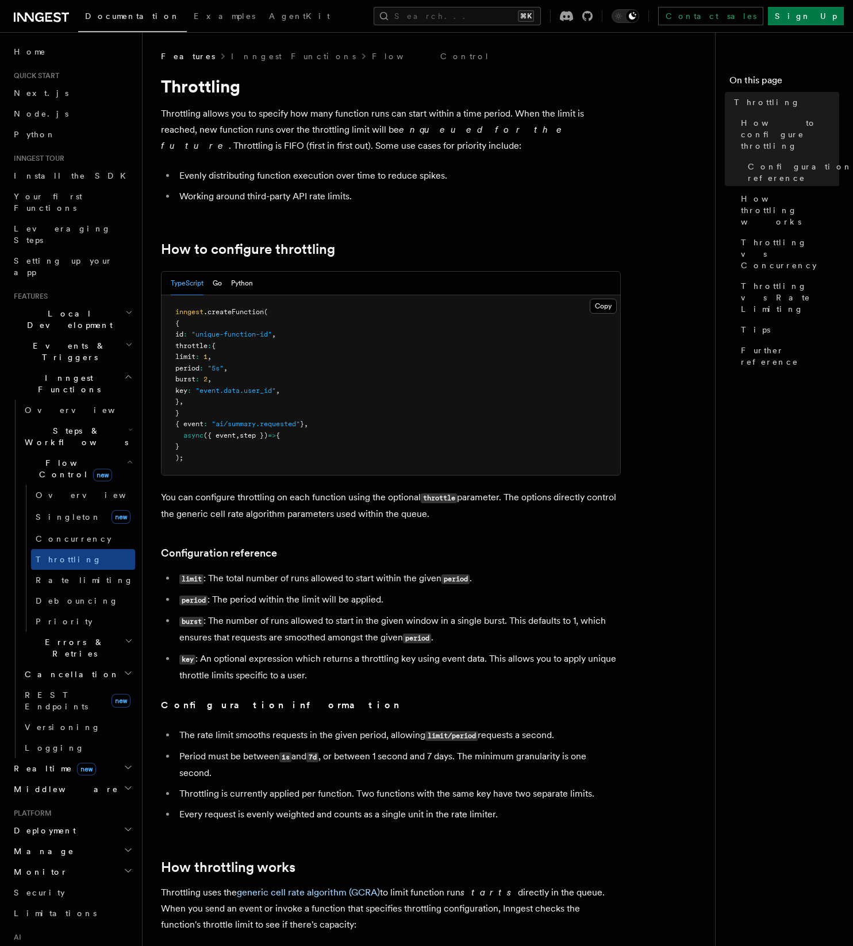
click at [354, 197] on li "Working around third-party API rate limits." at bounding box center [398, 196] width 445 height 16
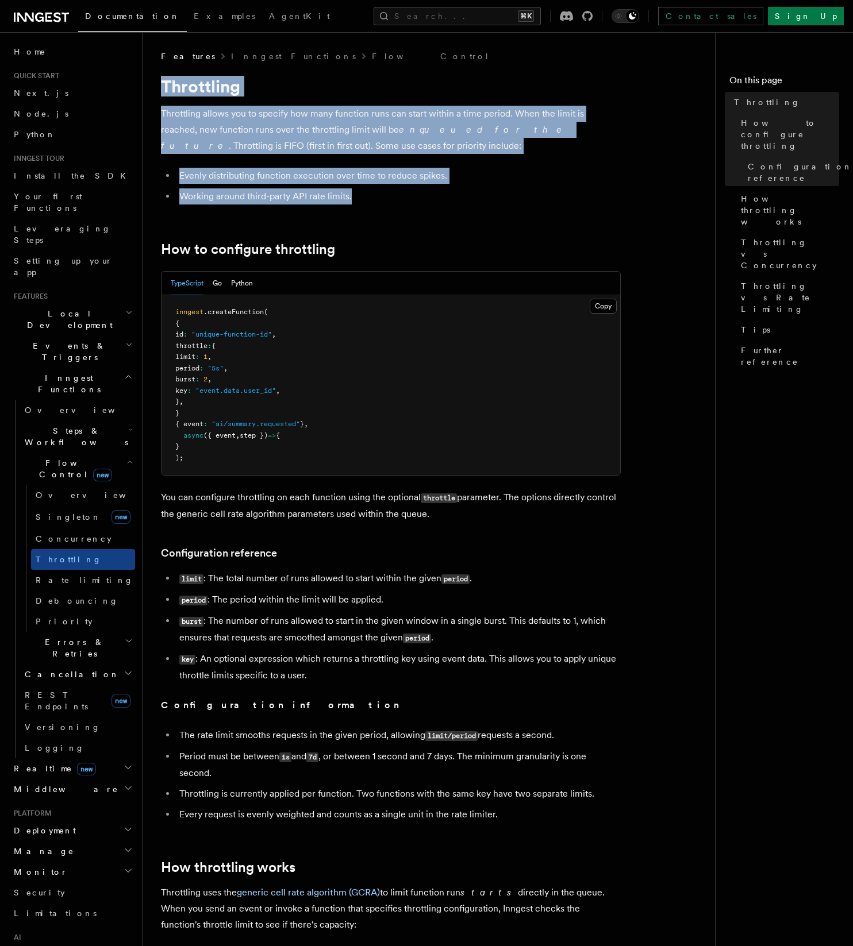
drag, startPoint x: 361, startPoint y: 197, endPoint x: 144, endPoint y: 74, distance: 250.1
click at [144, 74] on div "Features Inngest Functions Flow Control Throttling Throttling allows you to spe…" at bounding box center [451, 903] width 618 height 1807
copy article "Throttling Throttling allows you to specify how many function runs can start wi…"
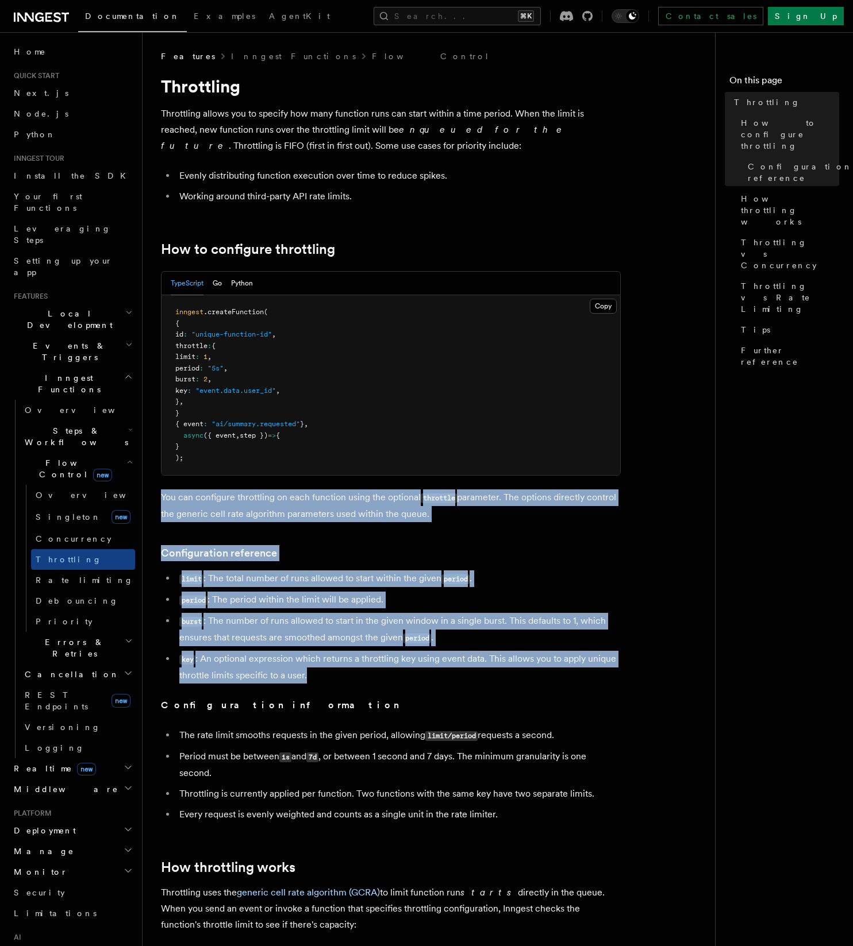
drag, startPoint x: 359, startPoint y: 673, endPoint x: 160, endPoint y: 498, distance: 265.0
click at [160, 498] on div "Features Inngest Functions Flow Control Throttling Throttling allows you to spe…" at bounding box center [451, 903] width 618 height 1807
copy article "You can configure throttling on each function using the optional throttle param…"
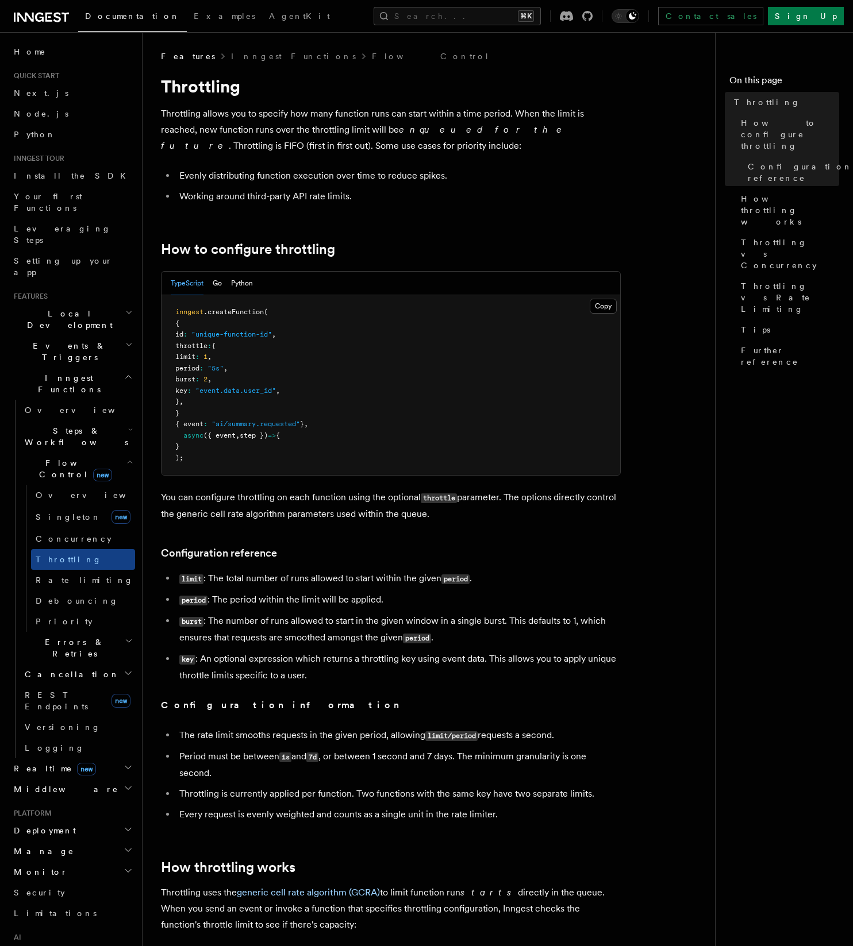
click at [536, 816] on li "Every request is evenly weighted and counts as a single unit in the rate limite…" at bounding box center [398, 815] width 445 height 16
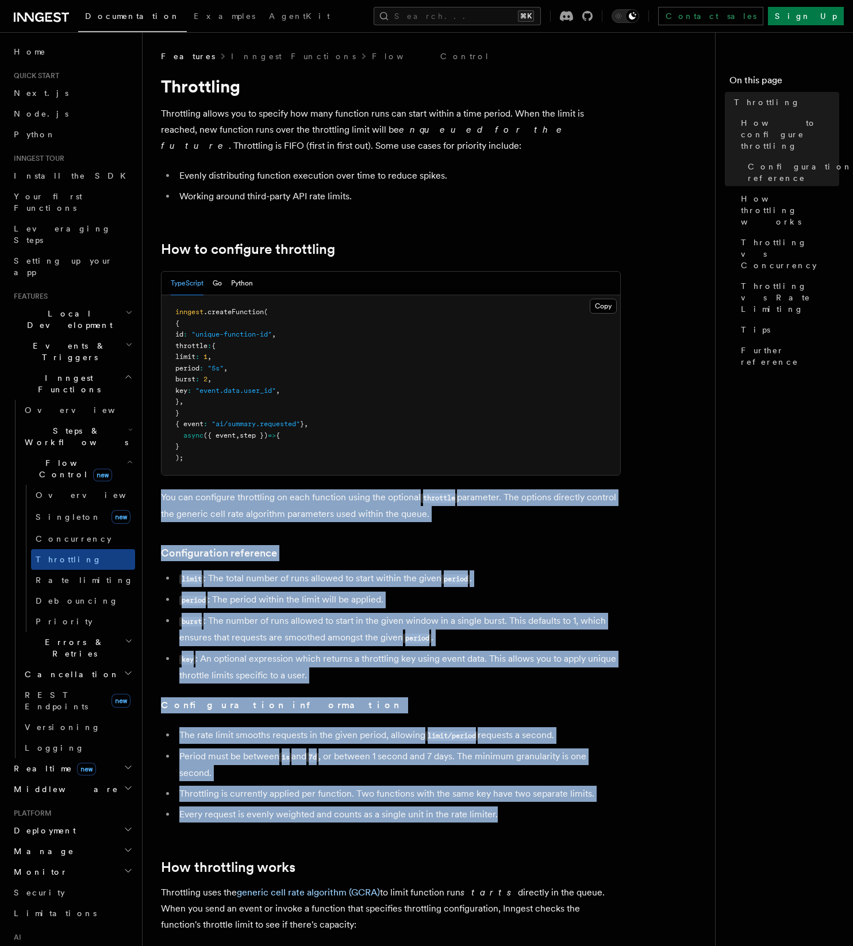
drag, startPoint x: 541, startPoint y: 816, endPoint x: 153, endPoint y: 502, distance: 499.2
click at [152, 502] on div "Features Inngest Functions Flow Control Throttling Throttling allows you to spe…" at bounding box center [451, 903] width 618 height 1807
copy article "You can configure throttling on each function using the optional throttle param…"
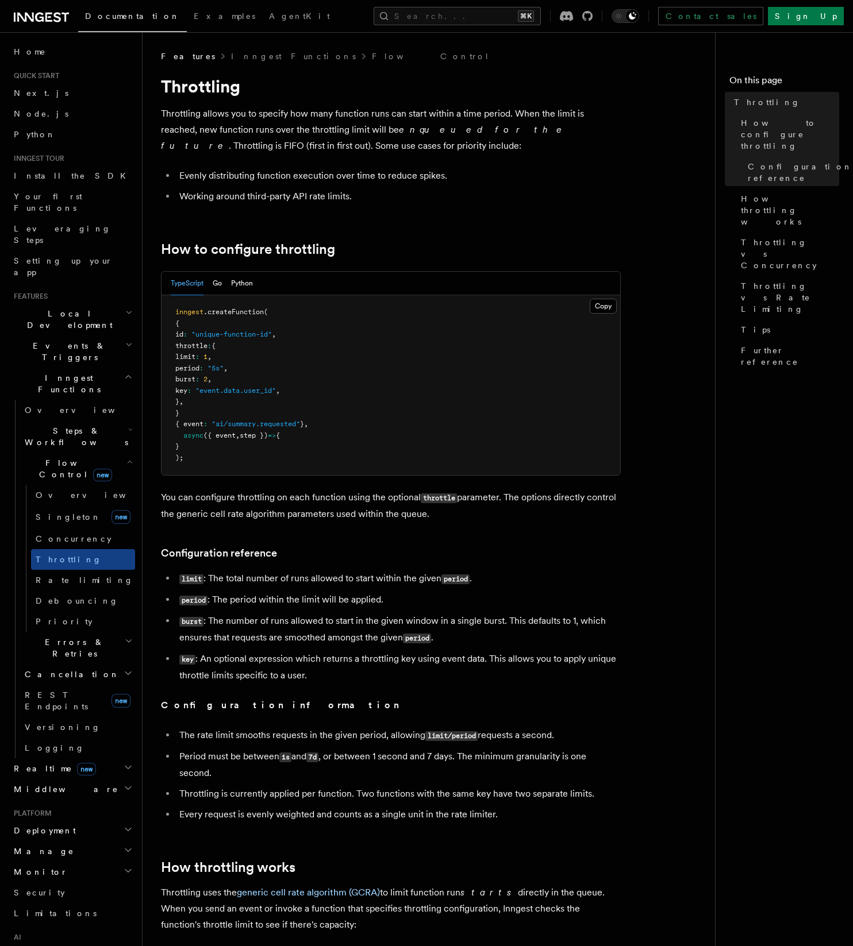
click at [188, 347] on span "throttle" at bounding box center [191, 346] width 32 height 8
drag, startPoint x: 191, startPoint y: 347, endPoint x: 239, endPoint y: 402, distance: 72.5
click at [239, 402] on pre "inngest .createFunction ( { id : "unique-function-id" , throttle : { limit : 1 …" at bounding box center [390, 385] width 459 height 180
copy code "throttle : { limit : 1 , period : "5s" , burst : 2 , key : "event.data.user_id"…"
